Goal: Check status: Check status

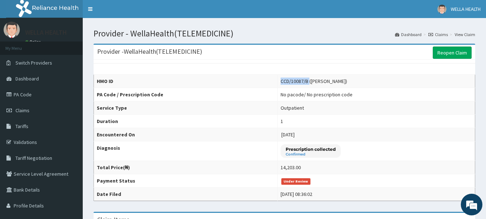
drag, startPoint x: 277, startPoint y: 80, endPoint x: 306, endPoint y: 82, distance: 28.9
click at [306, 82] on div "CCD/10087/B (Khadijat Taiwo)" at bounding box center [314, 80] width 67 height 7
copy div "CCD/10087/B"
